Goal: Information Seeking & Learning: Learn about a topic

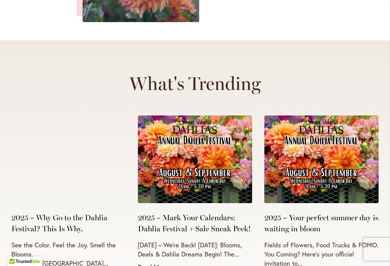
scroll to position [2977, 0]
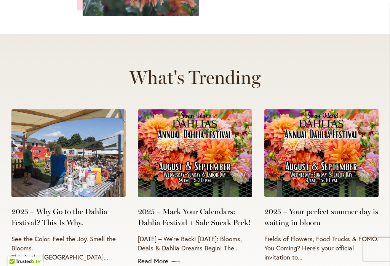
click at [160, 256] on link "Read More" at bounding box center [195, 260] width 114 height 9
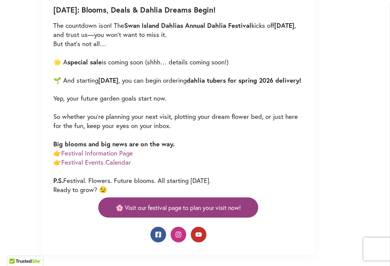
scroll to position [439, 0]
click at [152, 207] on span "🌸 Visit our festival page to plan your visit now!" at bounding box center [178, 207] width 125 height 9
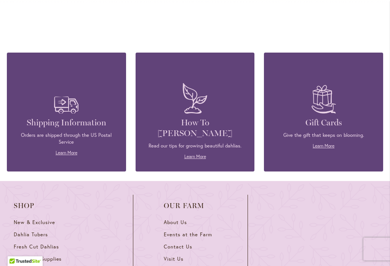
scroll to position [2087, 0]
click at [325, 143] on link "Learn More" at bounding box center [324, 146] width 22 height 6
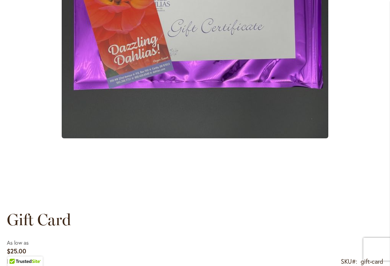
scroll to position [291, 0]
